Goal: Information Seeking & Learning: Find specific fact

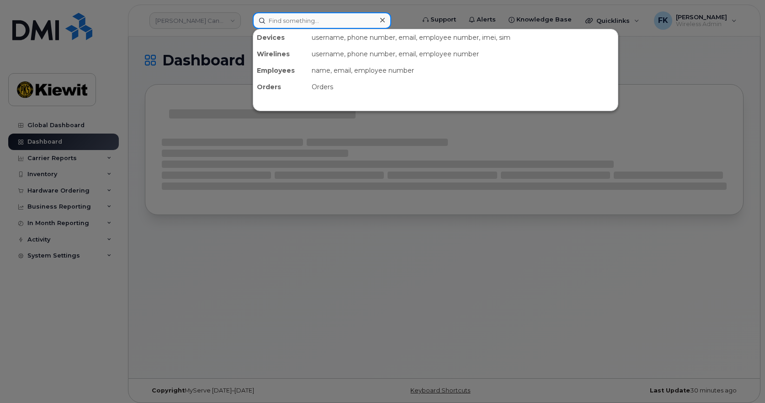
click at [311, 21] on input at bounding box center [322, 20] width 139 height 16
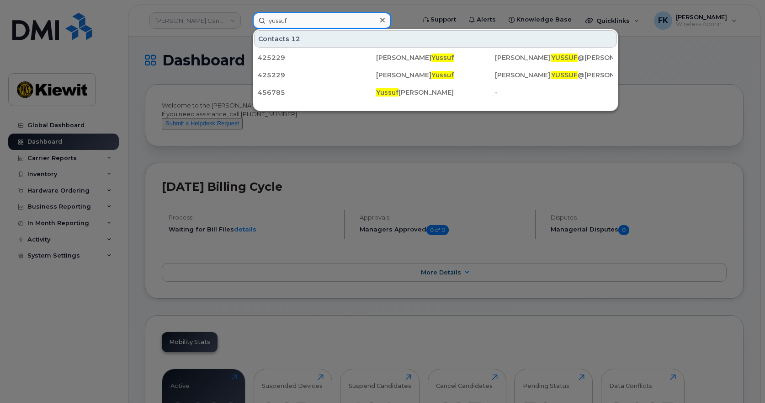
drag, startPoint x: 314, startPoint y: 20, endPoint x: 263, endPoint y: 21, distance: 51.2
click at [263, 21] on input "yussuf" at bounding box center [322, 20] width 139 height 16
paste input "00582587"
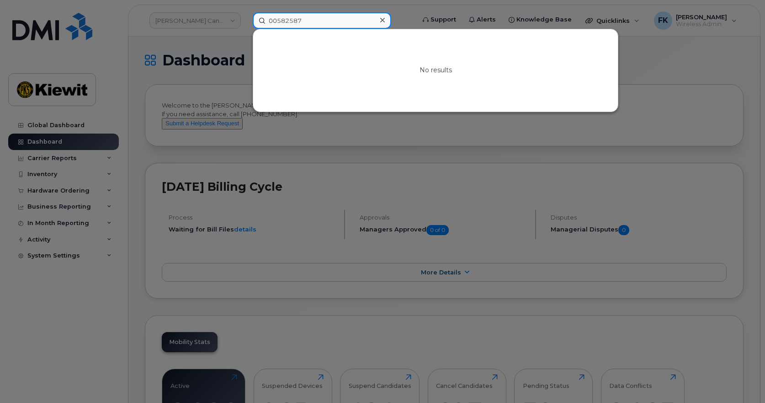
drag, startPoint x: 277, startPoint y: 21, endPoint x: 266, endPoint y: 24, distance: 10.9
click at [266, 24] on input "00582587" at bounding box center [322, 20] width 139 height 16
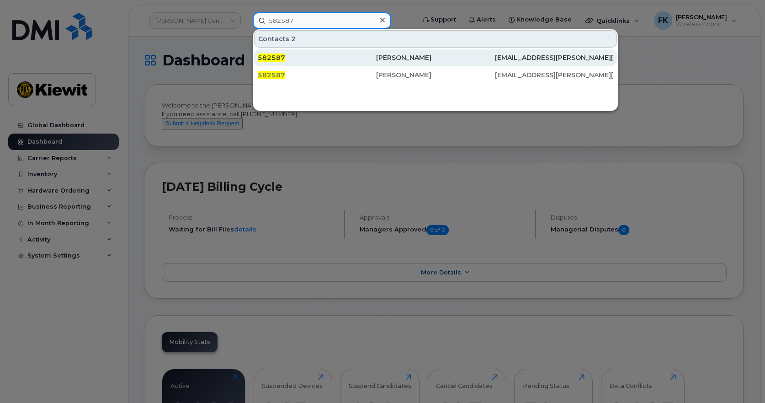
type input "582587"
click at [471, 57] on div "Yussuf Hussein" at bounding box center [435, 57] width 118 height 9
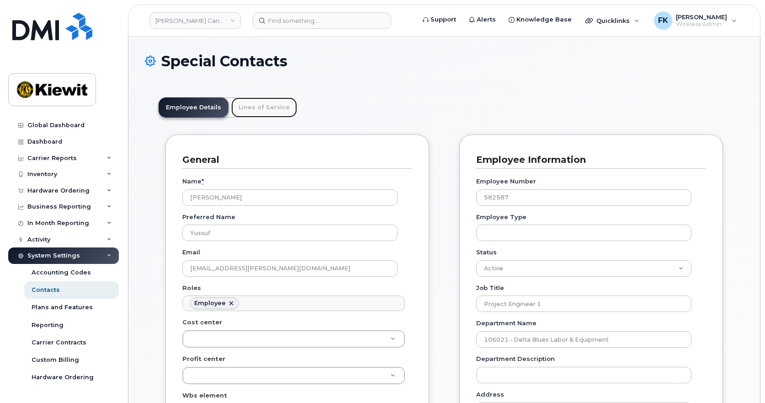
click at [271, 108] on link "Lines of Service" at bounding box center [264, 107] width 66 height 20
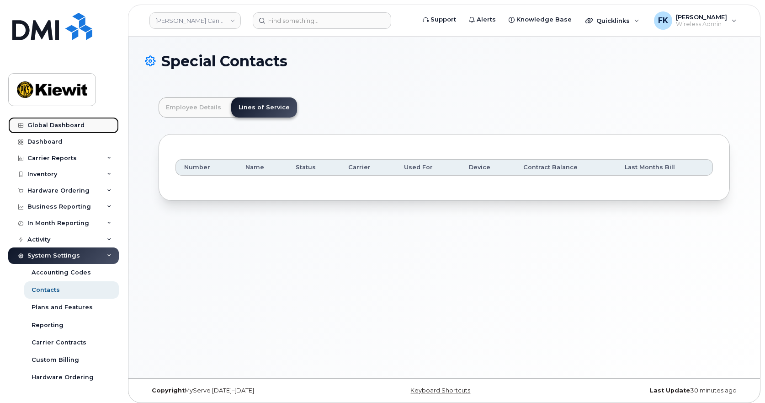
click at [66, 123] on div "Global Dashboard" at bounding box center [55, 125] width 57 height 7
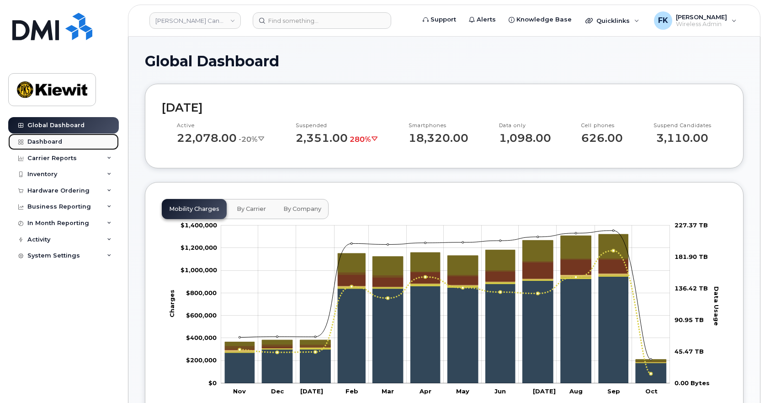
click at [59, 141] on div "Dashboard" at bounding box center [44, 141] width 35 height 7
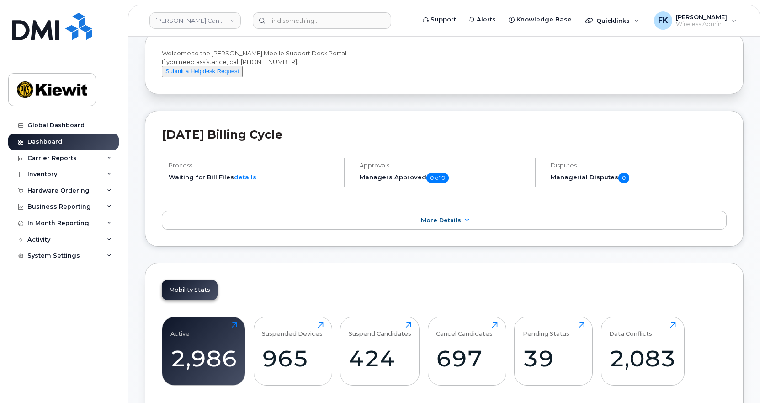
scroll to position [183, 0]
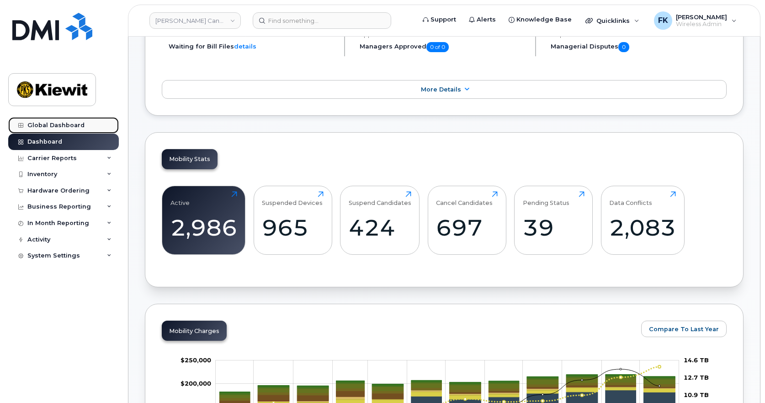
click at [75, 126] on div "Global Dashboard" at bounding box center [55, 125] width 57 height 7
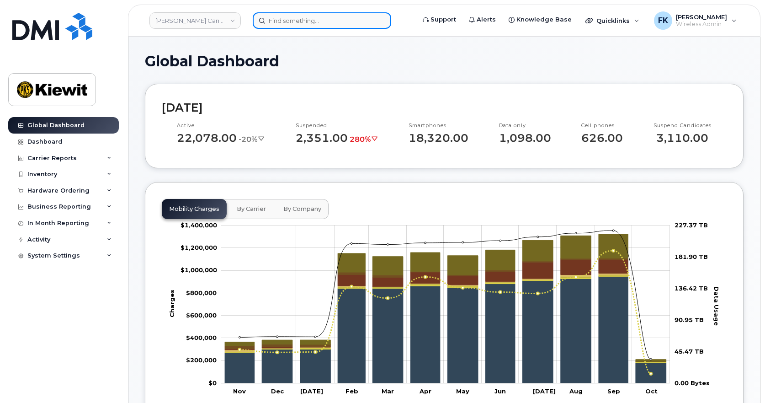
click at [300, 24] on input at bounding box center [322, 20] width 139 height 16
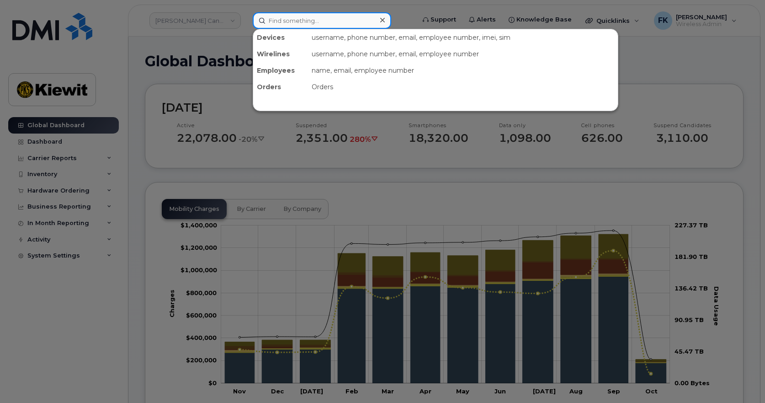
click at [327, 21] on input at bounding box center [322, 20] width 139 height 16
paste input "00582587"
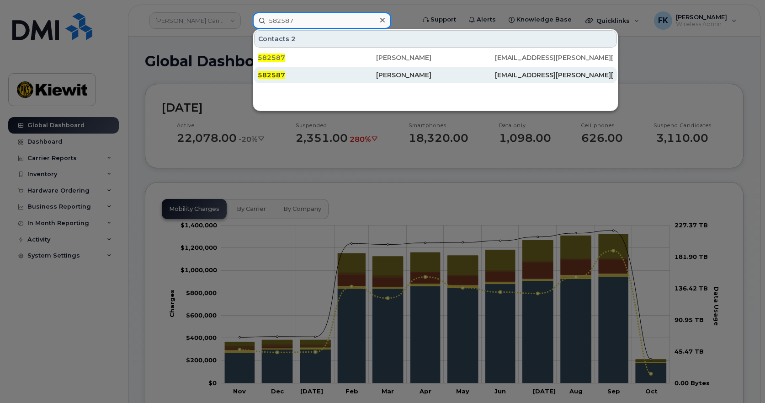
type input "582587"
click at [400, 76] on div "[PERSON_NAME]" at bounding box center [435, 74] width 118 height 9
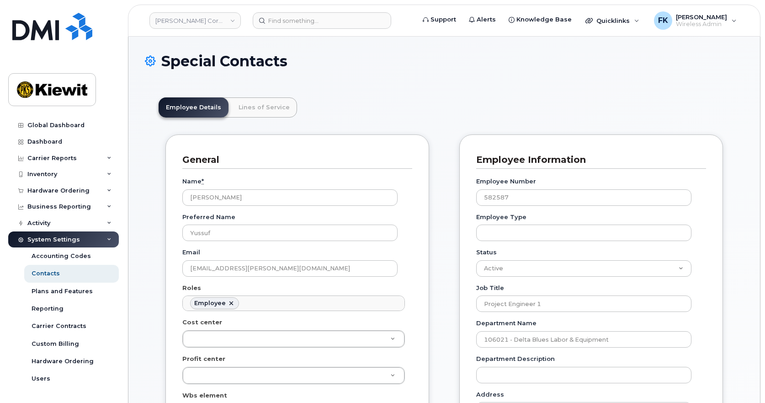
scroll to position [27, 0]
click at [265, 104] on link "Lines of Service" at bounding box center [264, 107] width 66 height 20
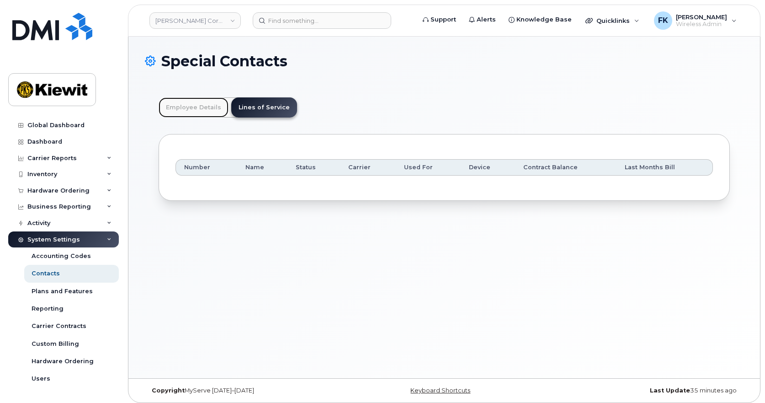
click at [198, 105] on link "Employee Details" at bounding box center [194, 107] width 70 height 20
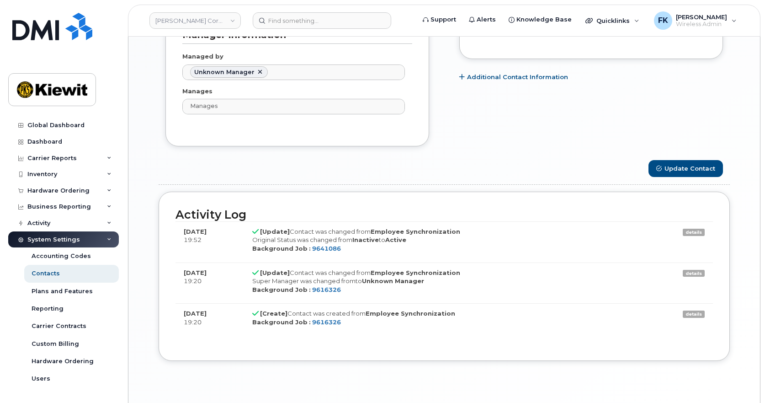
scroll to position [640, 0]
click at [200, 228] on strong "[DATE]" at bounding box center [195, 230] width 23 height 7
click at [693, 231] on link "details" at bounding box center [694, 231] width 22 height 7
click at [694, 272] on link "details" at bounding box center [694, 272] width 22 height 7
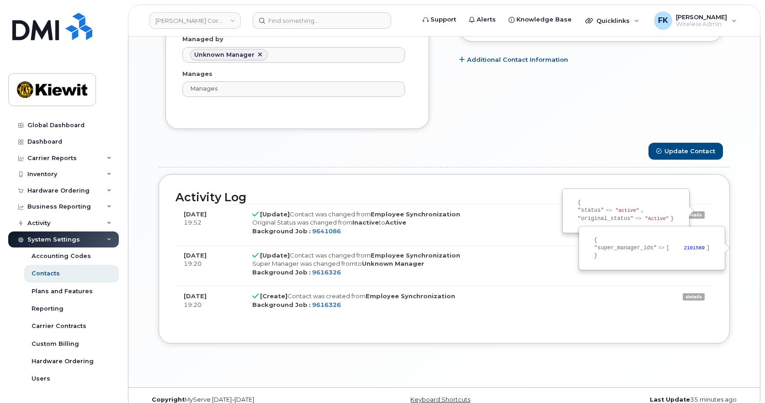
scroll to position [671, 0]
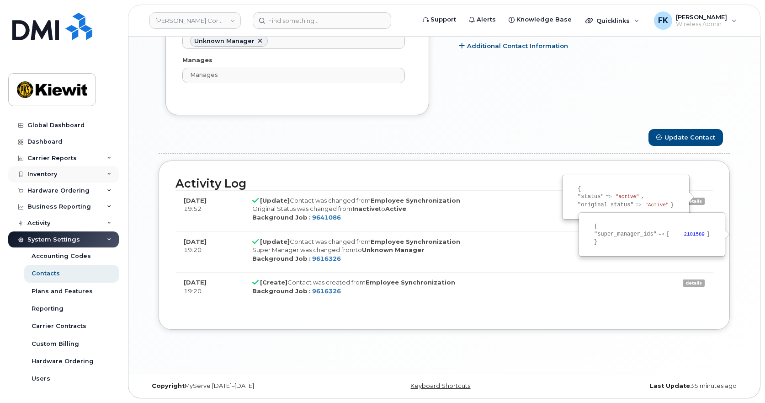
click at [63, 170] on div "Inventory" at bounding box center [63, 174] width 111 height 16
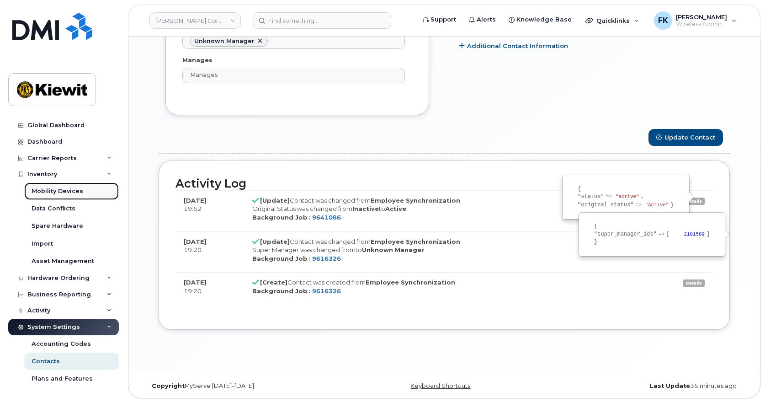
click at [64, 190] on div "Mobility Devices" at bounding box center [58, 191] width 52 height 8
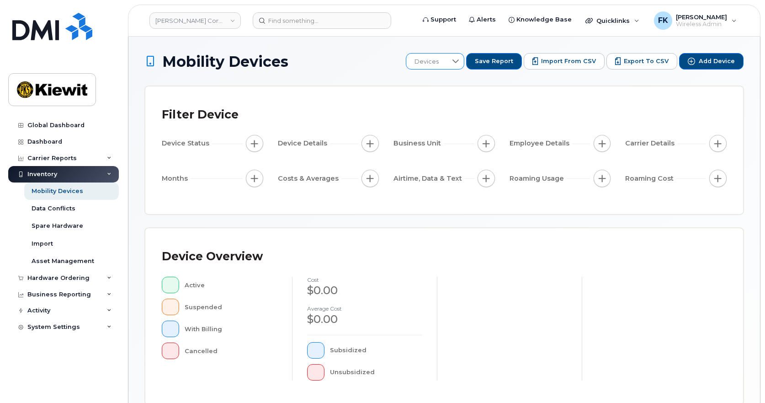
click at [680, 57] on div "Devices Save Report Import from CSV Export to CSV Add Device" at bounding box center [575, 61] width 338 height 16
click at [447, 62] on span "Devices" at bounding box center [426, 61] width 41 height 16
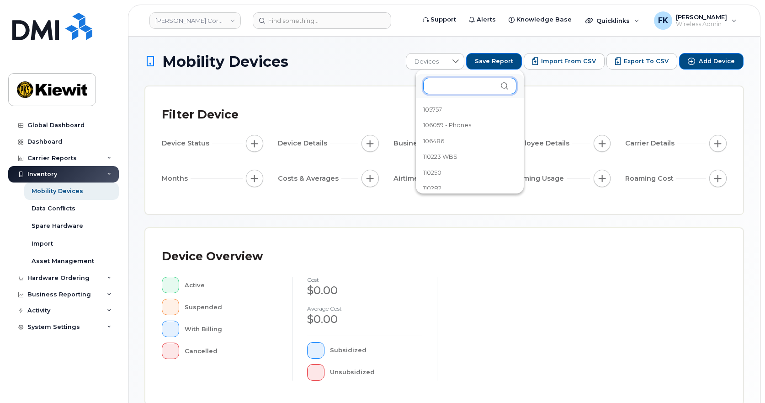
click at [475, 91] on input "text" at bounding box center [469, 86] width 93 height 16
paste input "00582587"
click at [496, 85] on input "582587" at bounding box center [467, 86] width 89 height 16
type input "582587"
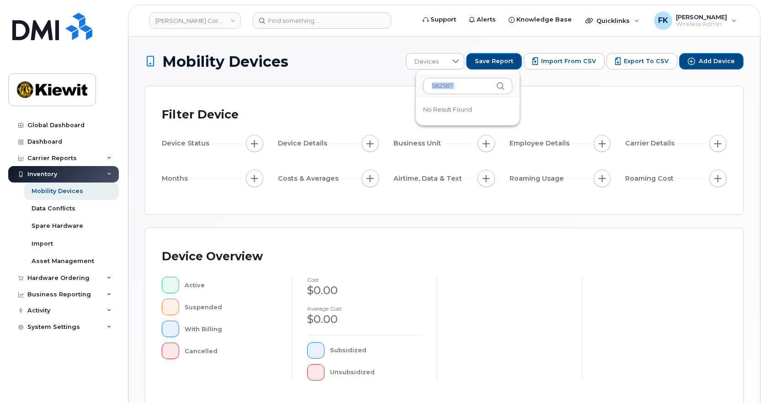
click at [497, 85] on icon at bounding box center [500, 85] width 7 height 7
click at [497, 89] on icon at bounding box center [500, 85] width 7 height 7
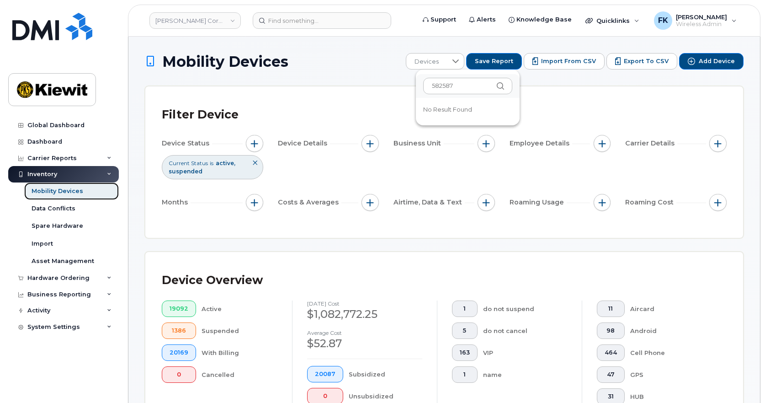
click at [82, 189] on link "Mobility Devices" at bounding box center [71, 190] width 95 height 17
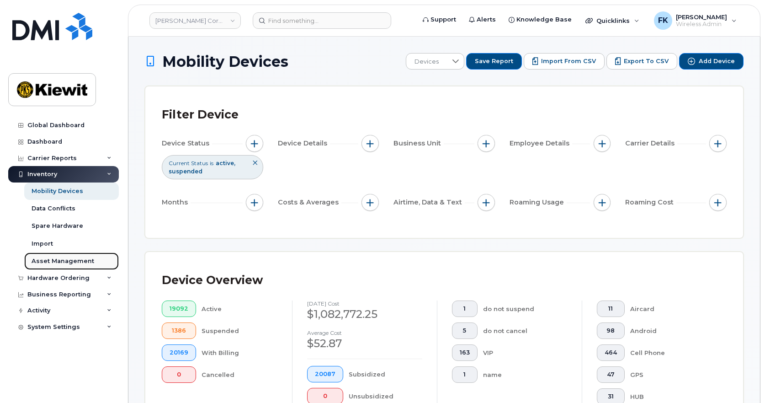
click at [48, 261] on div "Asset Management" at bounding box center [63, 261] width 63 height 8
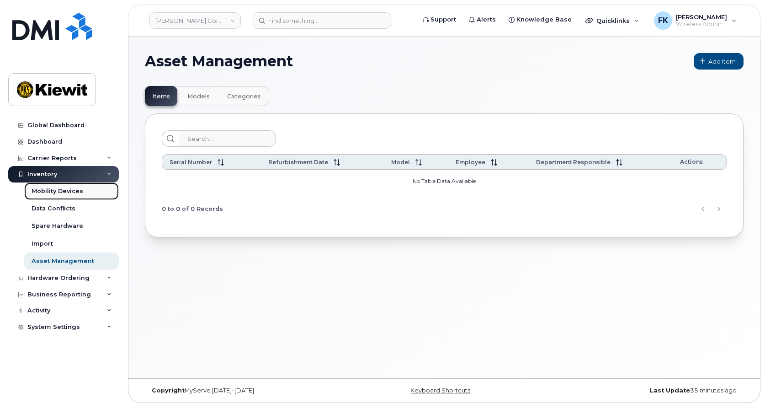
click at [72, 189] on div "Mobility Devices" at bounding box center [58, 191] width 52 height 8
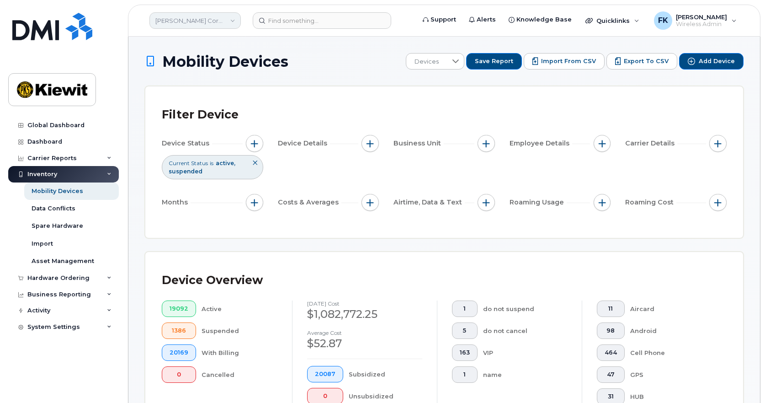
click at [233, 21] on link "Kiewit Corporation" at bounding box center [194, 20] width 91 height 16
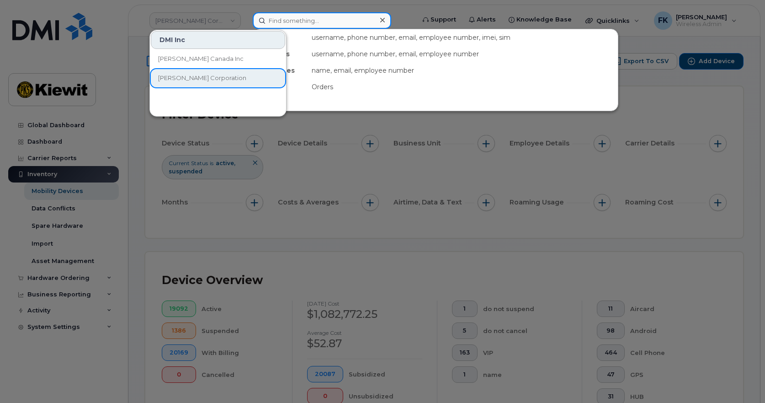
click at [333, 21] on input at bounding box center [322, 20] width 139 height 16
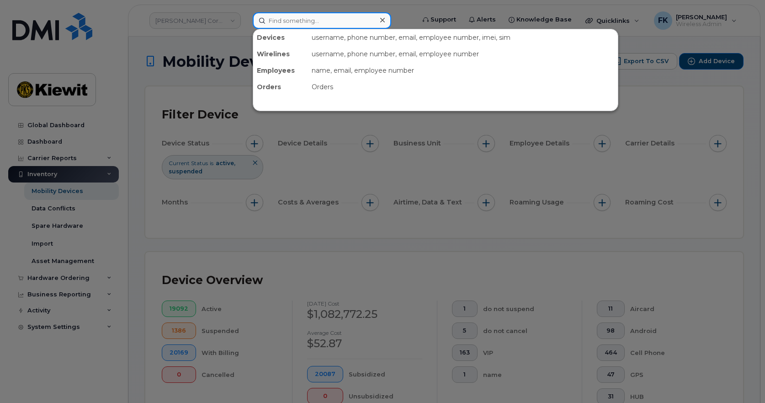
paste input "00582587"
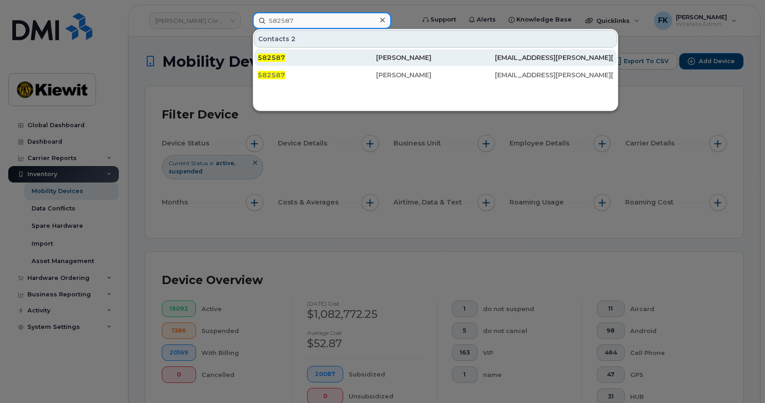
type input "582587"
click at [459, 56] on div "Yussuf Hussein" at bounding box center [435, 57] width 118 height 9
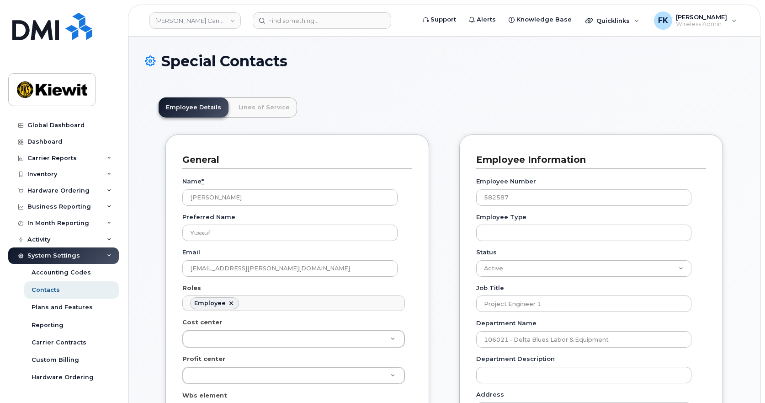
scroll to position [27, 0]
click at [200, 61] on h1 "Special Contacts" at bounding box center [444, 61] width 599 height 16
click at [72, 359] on div "Custom Billing" at bounding box center [56, 360] width 48 height 8
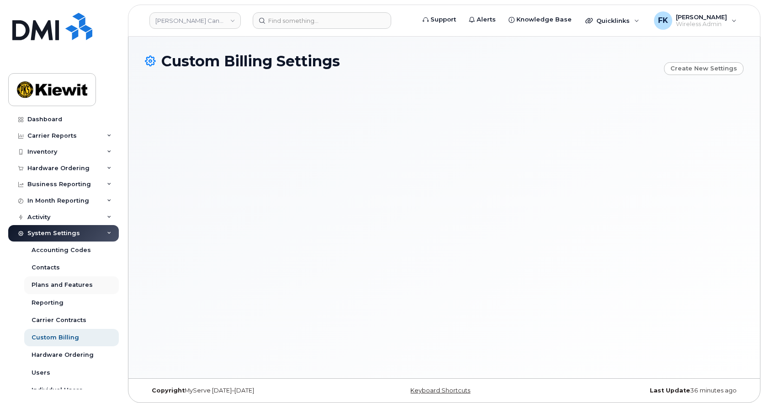
scroll to position [32, 0]
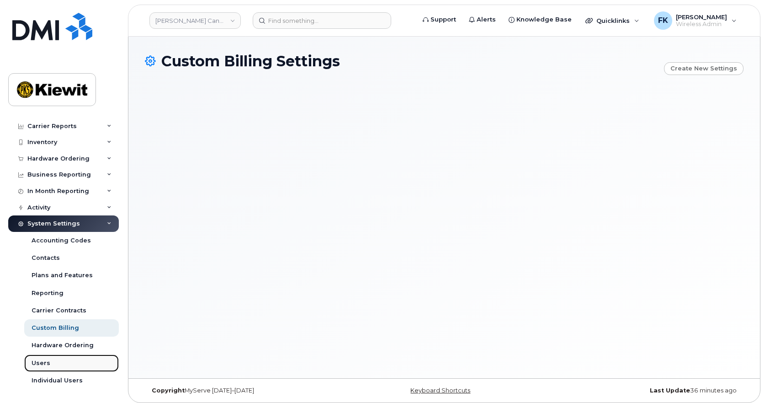
click at [48, 361] on div "Users" at bounding box center [41, 363] width 19 height 8
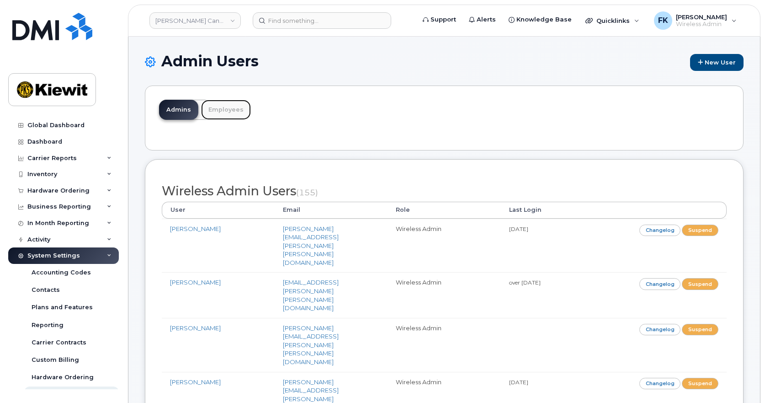
click at [213, 110] on link "Employees" at bounding box center [226, 110] width 50 height 20
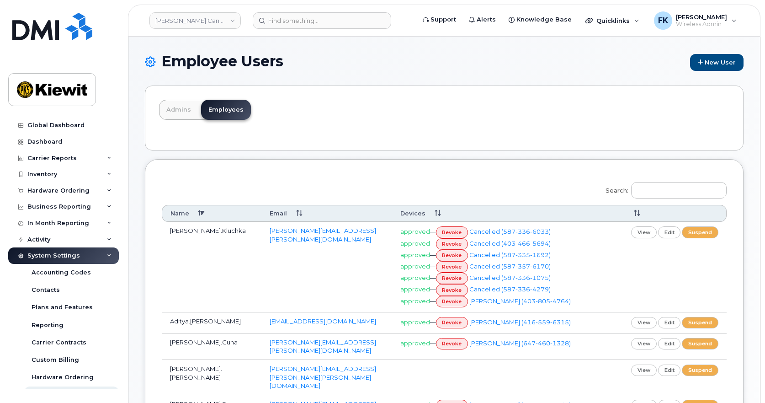
click at [201, 211] on th "Name" at bounding box center [212, 213] width 100 height 17
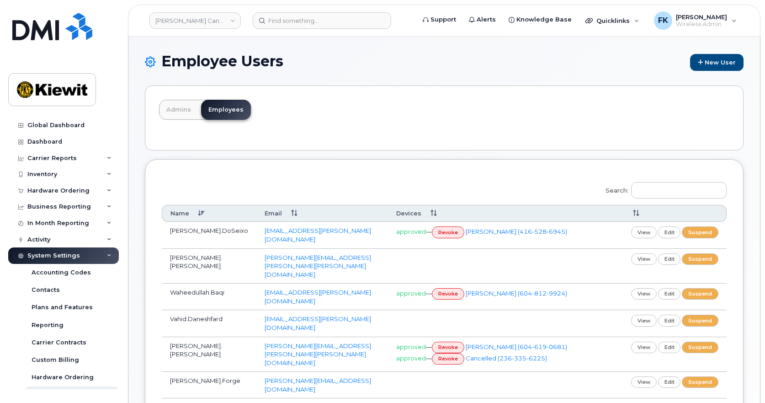
click at [201, 211] on th "Name" at bounding box center [209, 213] width 95 height 17
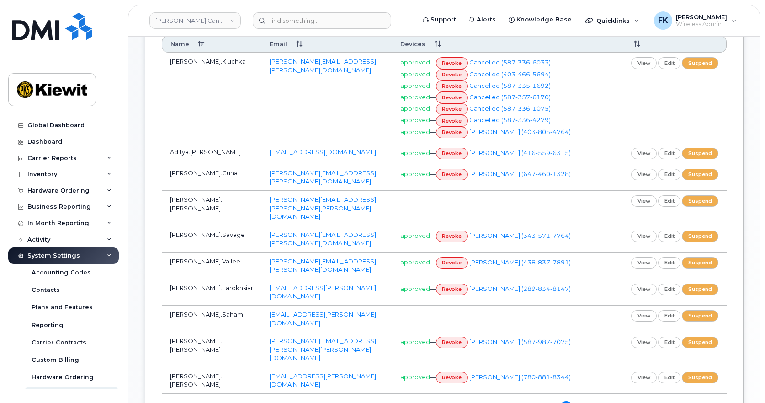
scroll to position [108, 0]
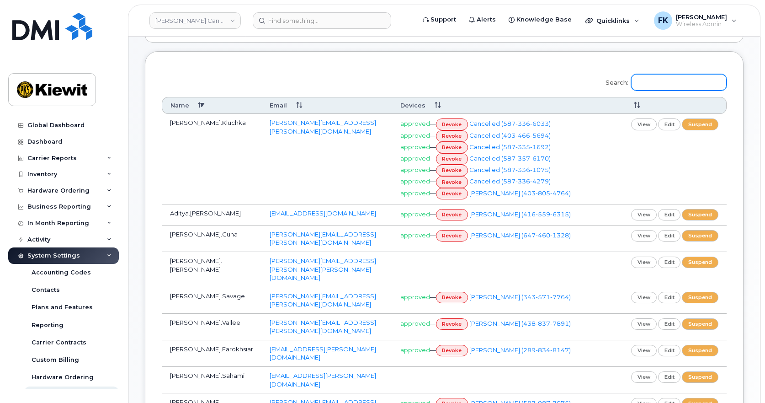
click at [670, 80] on input "Search:" at bounding box center [679, 82] width 96 height 16
paste input "00582587"
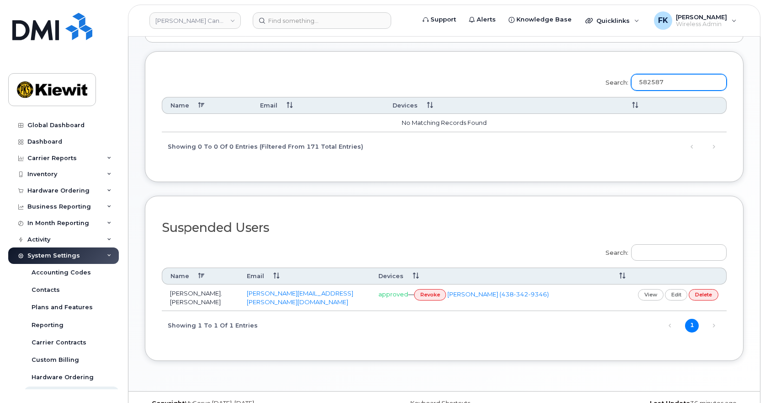
type input "582587"
click at [684, 241] on label "Search:" at bounding box center [663, 251] width 127 height 26
click at [684, 244] on input "Search:" at bounding box center [679, 252] width 96 height 16
paste input "00582587"
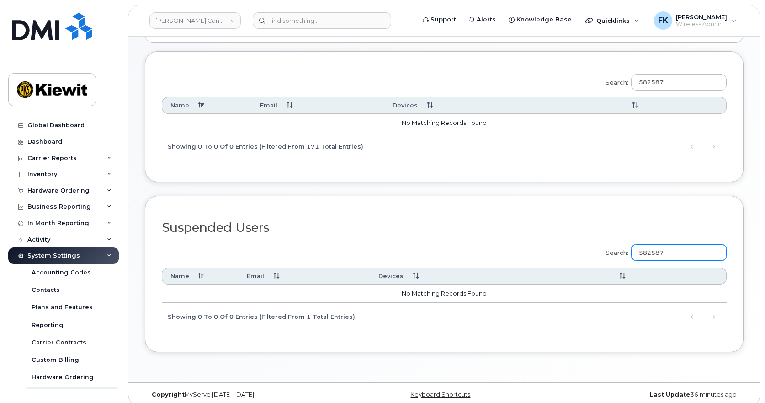
type input "582587"
